Goal: Transaction & Acquisition: Purchase product/service

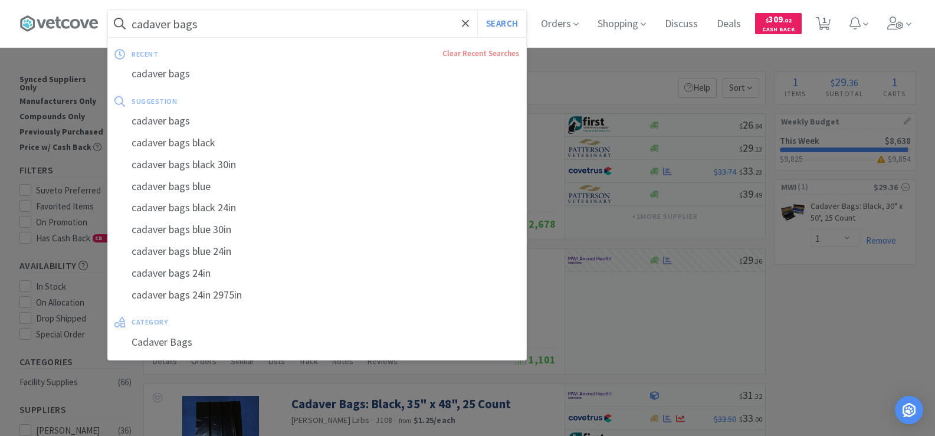
select select "1"
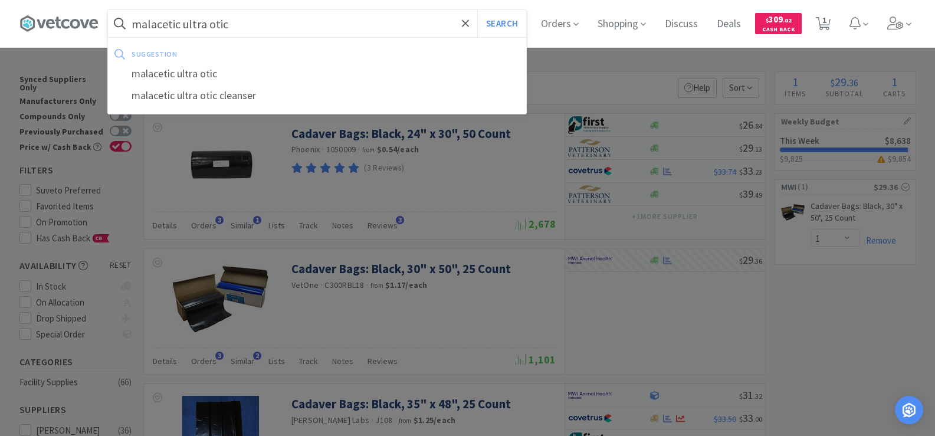
type input "malacetic ultra otic"
click at [477, 10] on button "Search" at bounding box center [501, 23] width 49 height 27
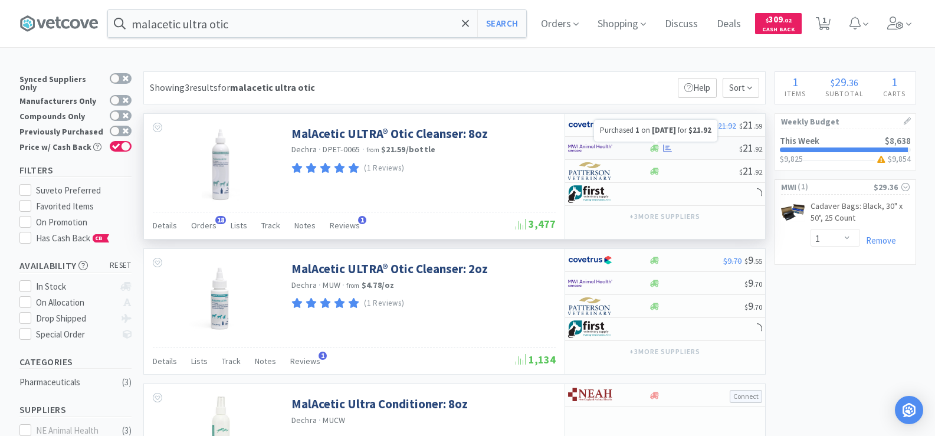
click at [671, 148] on icon at bounding box center [667, 148] width 9 height 9
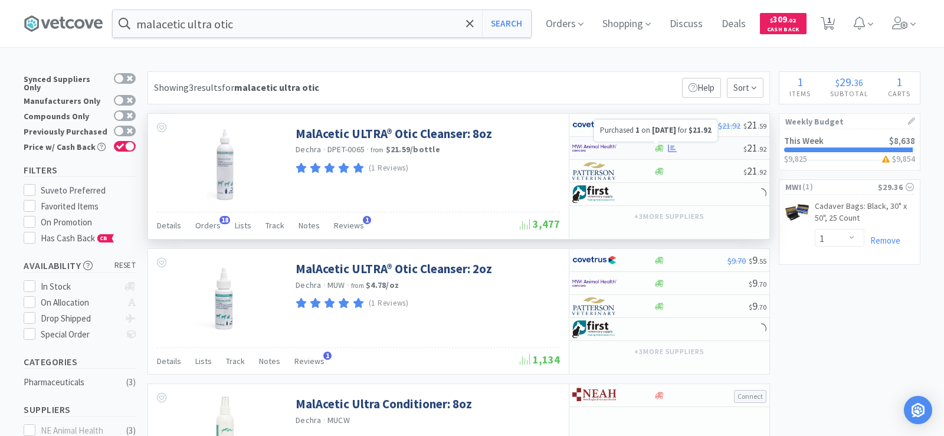
select select "1"
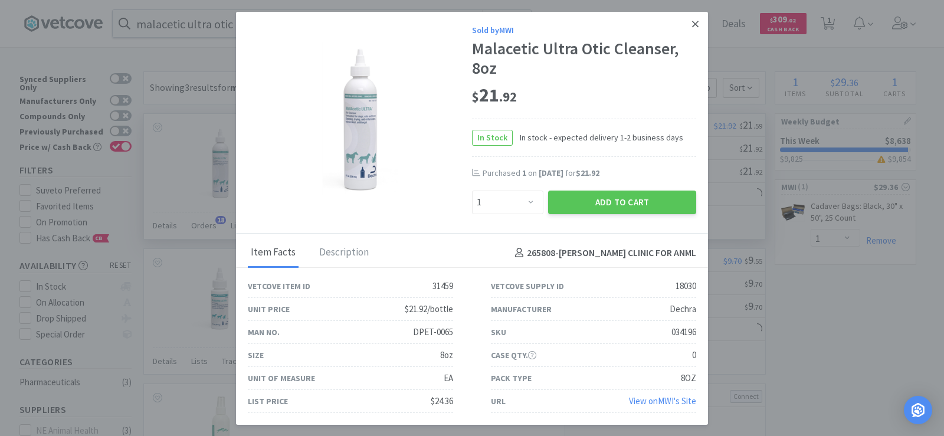
click at [692, 26] on icon at bounding box center [695, 24] width 6 height 11
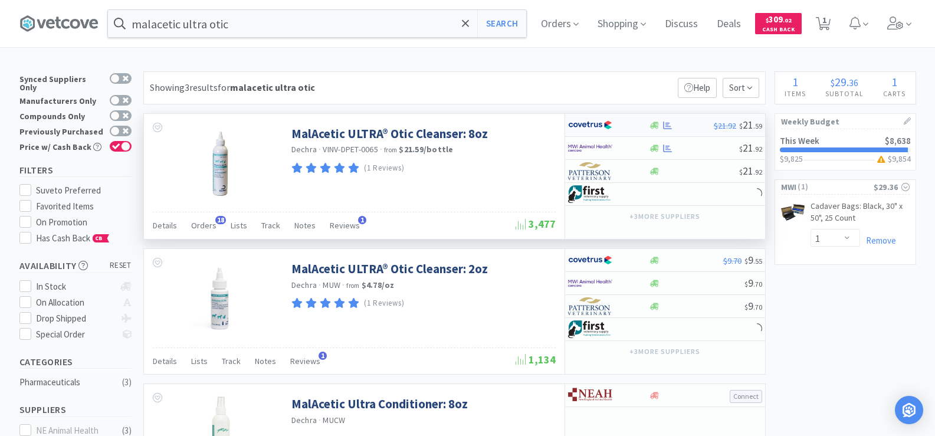
click at [695, 124] on div at bounding box center [681, 125] width 65 height 9
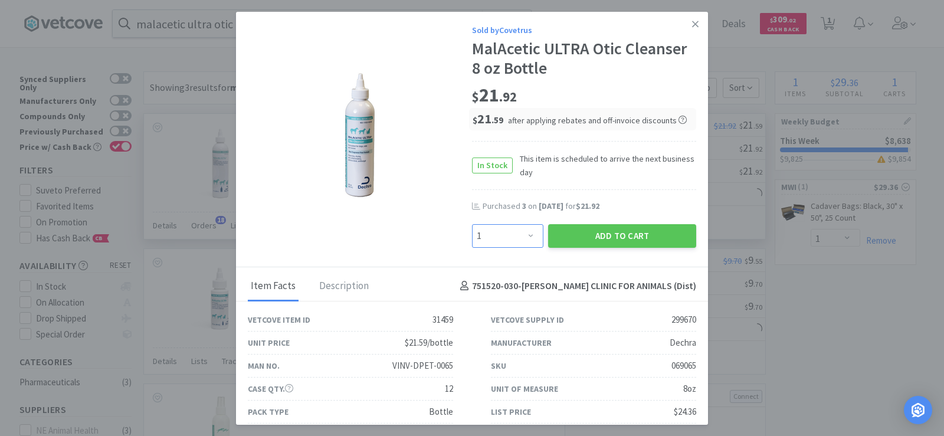
click at [515, 237] on select "Enter Quantity 1 2 3 4 5 6 7 8 9 10 11 12 13 14 15 16 17 18 19 20 Enter Quantity" at bounding box center [507, 236] width 71 height 24
select select "3"
click at [472, 224] on select "Enter Quantity 1 2 3 4 5 6 7 8 9 10 11 12 13 14 15 16 17 18 19 20 Enter Quantity" at bounding box center [507, 236] width 71 height 24
click at [617, 232] on button "Add to Cart" at bounding box center [622, 236] width 148 height 24
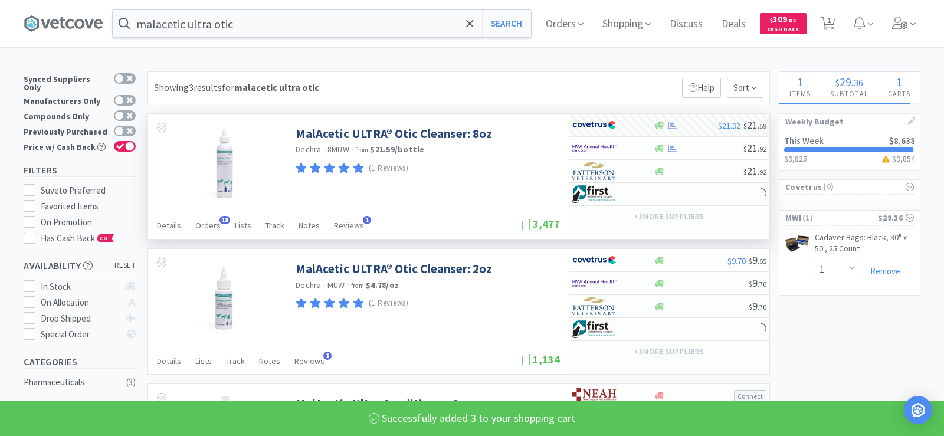
select select "3"
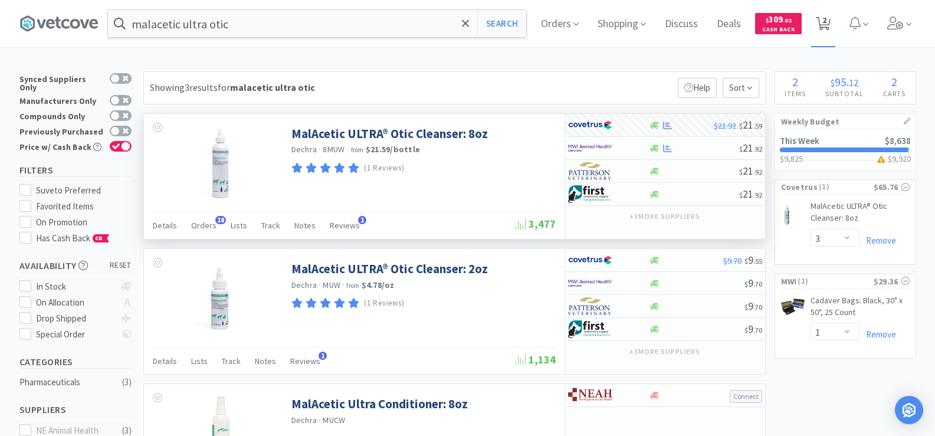
click at [830, 25] on icon at bounding box center [823, 23] width 15 height 13
select select "3"
select select "1"
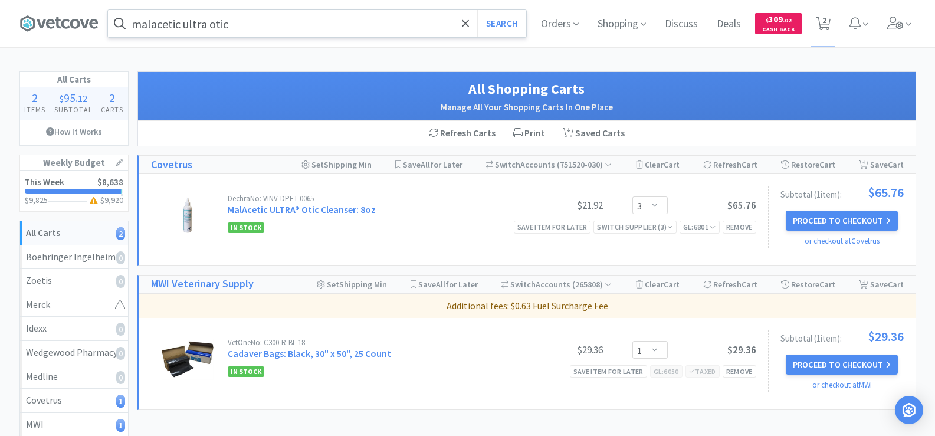
click at [261, 22] on input "malacetic ultra otic" at bounding box center [317, 23] width 418 height 27
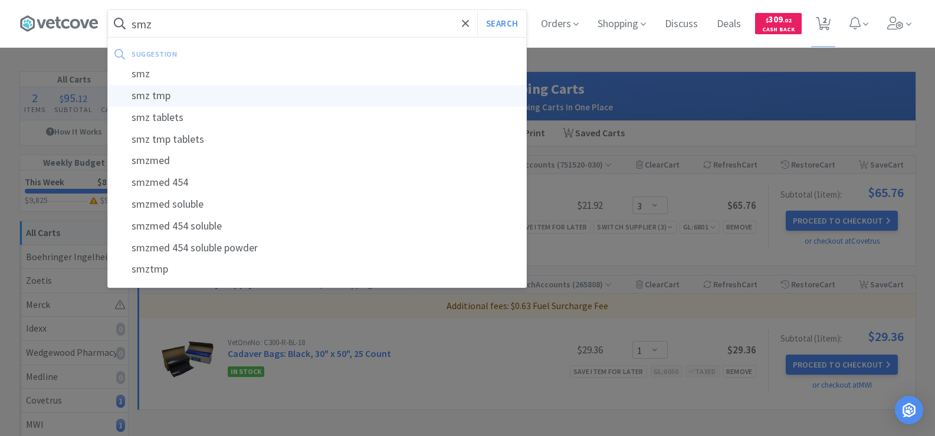
click at [258, 92] on div "smz tmp" at bounding box center [317, 96] width 418 height 22
type input "smz tmp"
select select "3"
select select "1"
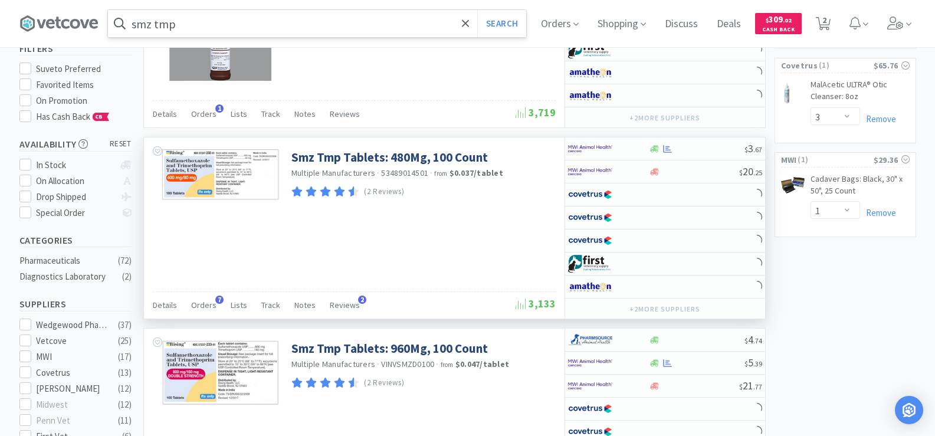
scroll to position [295, 0]
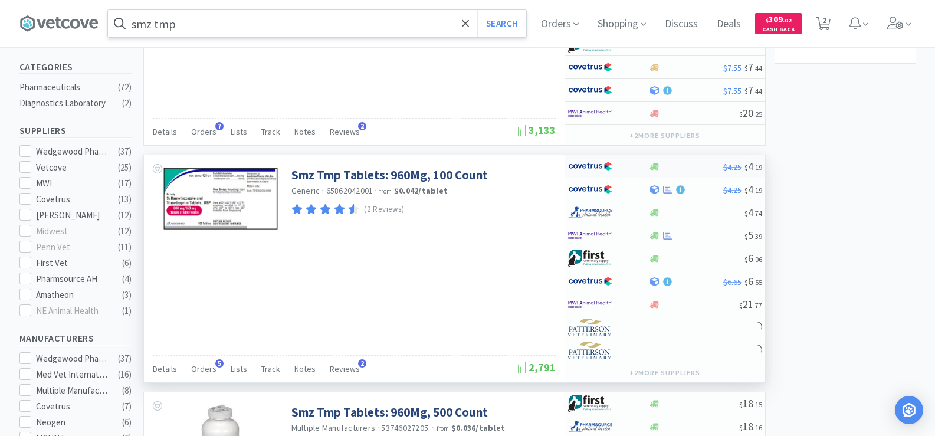
click at [656, 167] on icon at bounding box center [654, 166] width 9 height 7
select select "1"
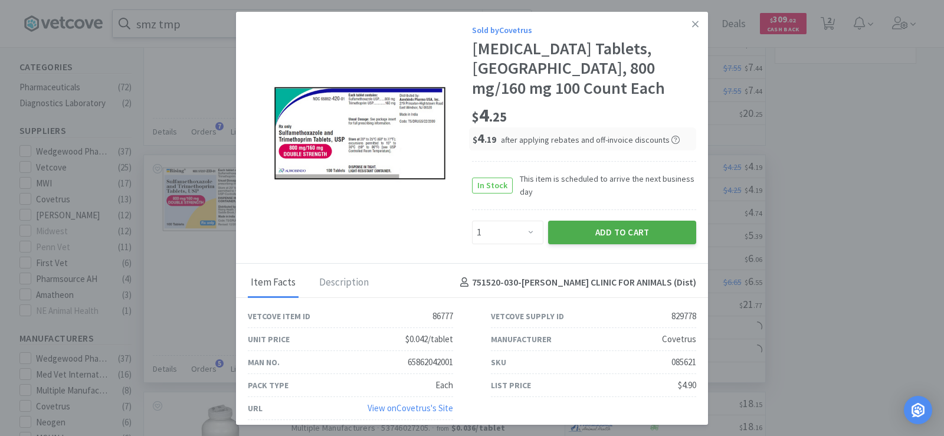
click at [644, 244] on button "Add to Cart" at bounding box center [622, 233] width 148 height 24
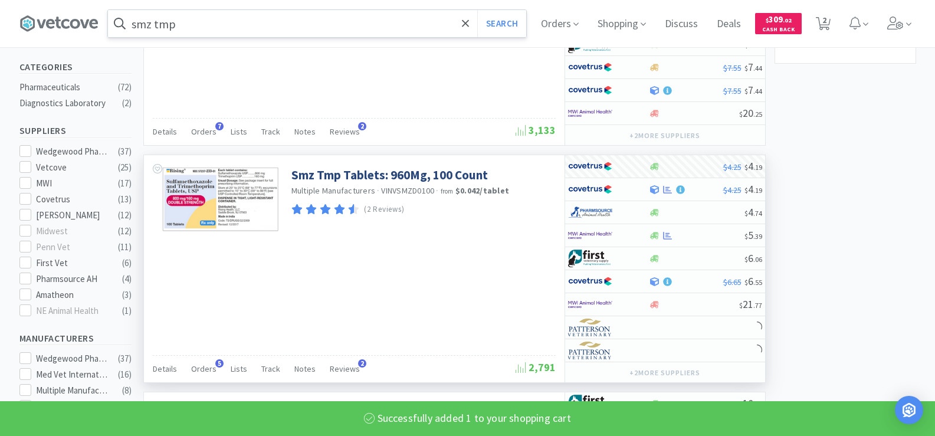
select select "1"
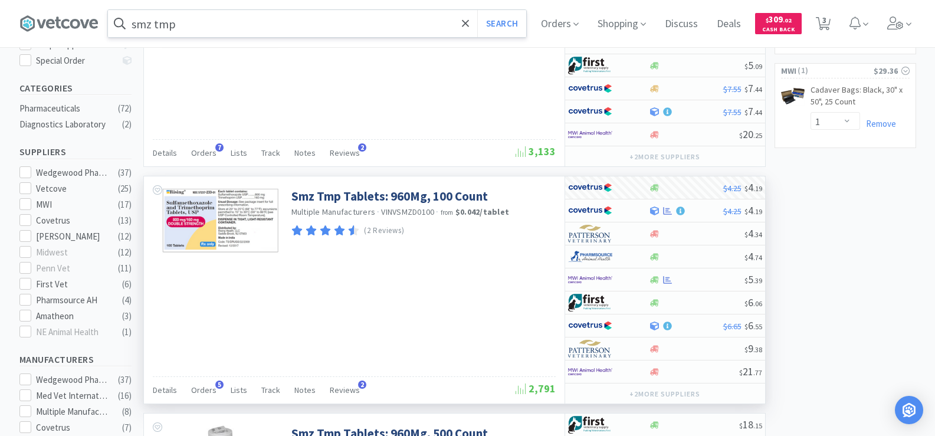
scroll to position [236, 0]
